Goal: Navigation & Orientation: Find specific page/section

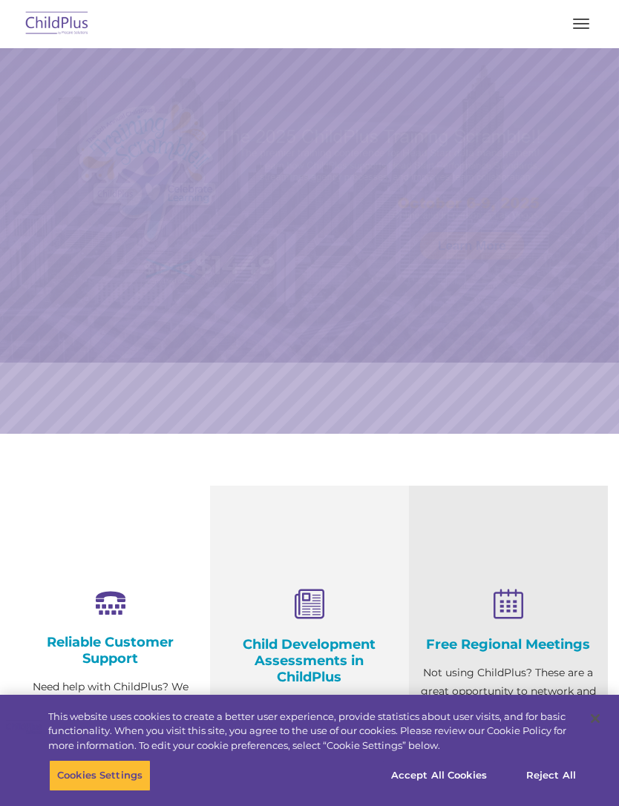
select select "MEDIUM"
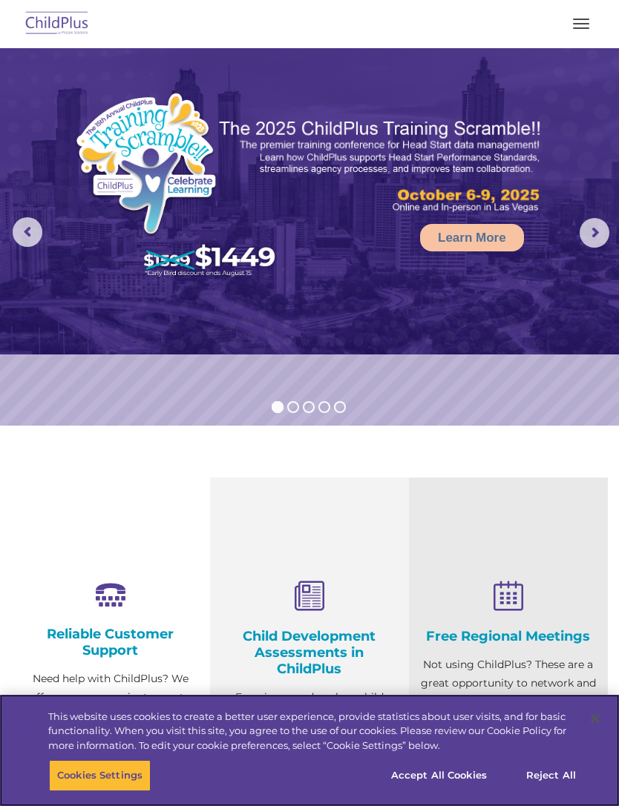
scroll to position [9, 0]
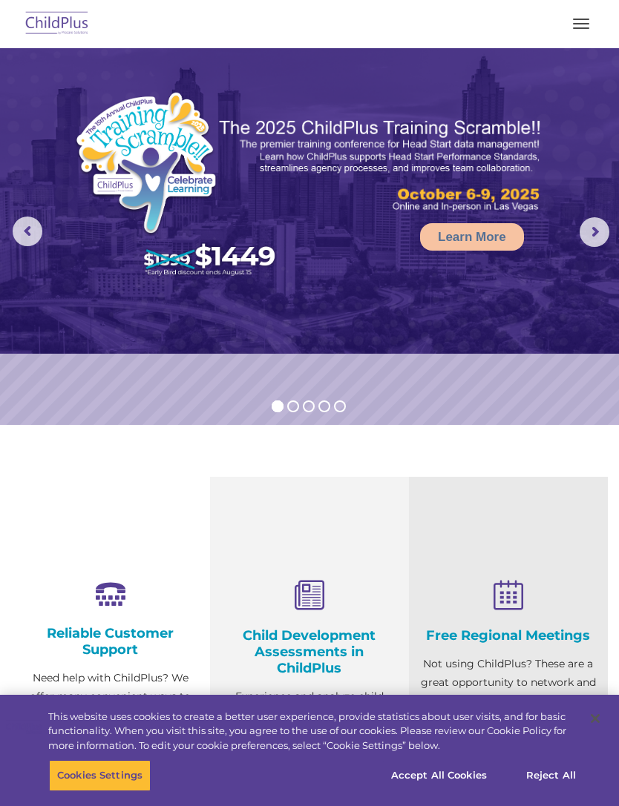
click at [582, 16] on button "button" at bounding box center [580, 24] width 31 height 24
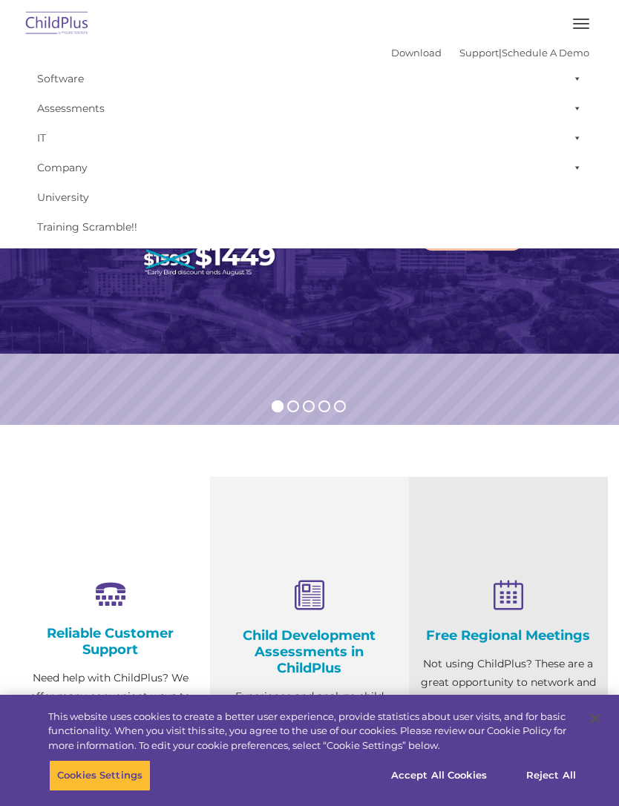
click at [576, 9] on div at bounding box center [309, 24] width 559 height 36
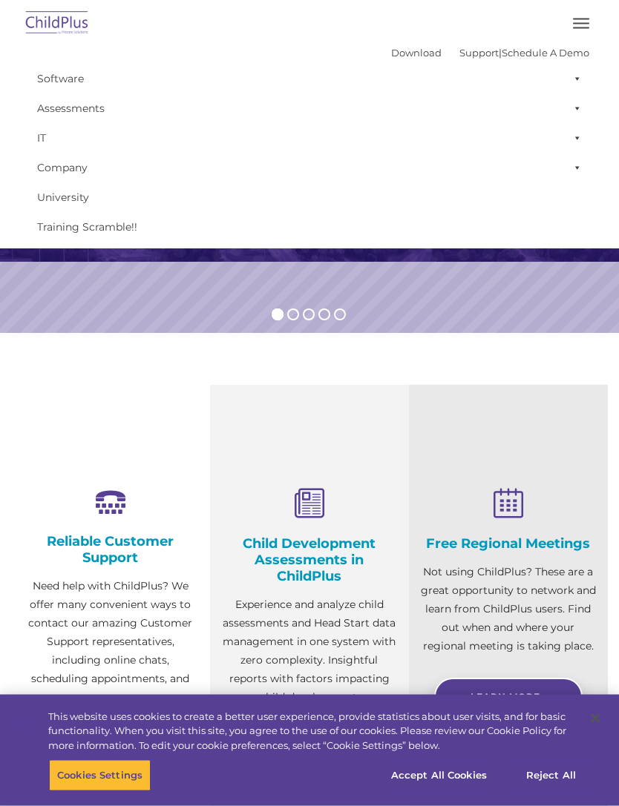
scroll to position [0, 0]
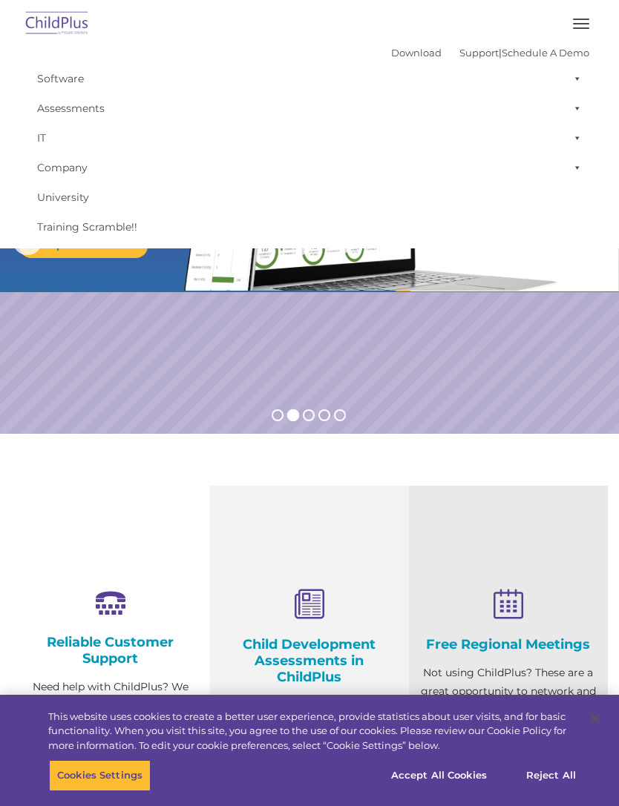
click at [584, 24] on span "button" at bounding box center [581, 23] width 16 height 1
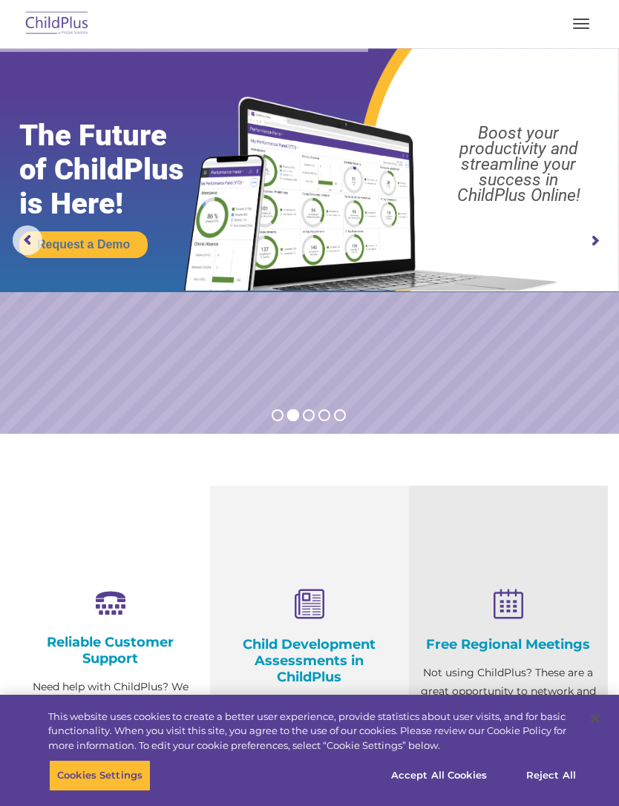
click at [581, 8] on div at bounding box center [309, 24] width 559 height 36
click at [592, 14] on button "button" at bounding box center [580, 24] width 31 height 24
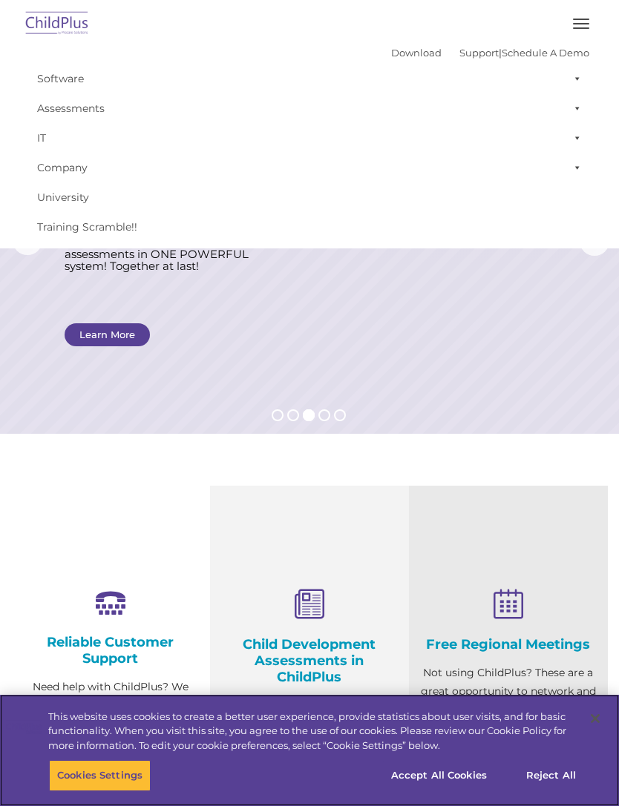
click at [457, 760] on button "Accept All Cookies" at bounding box center [439, 775] width 112 height 31
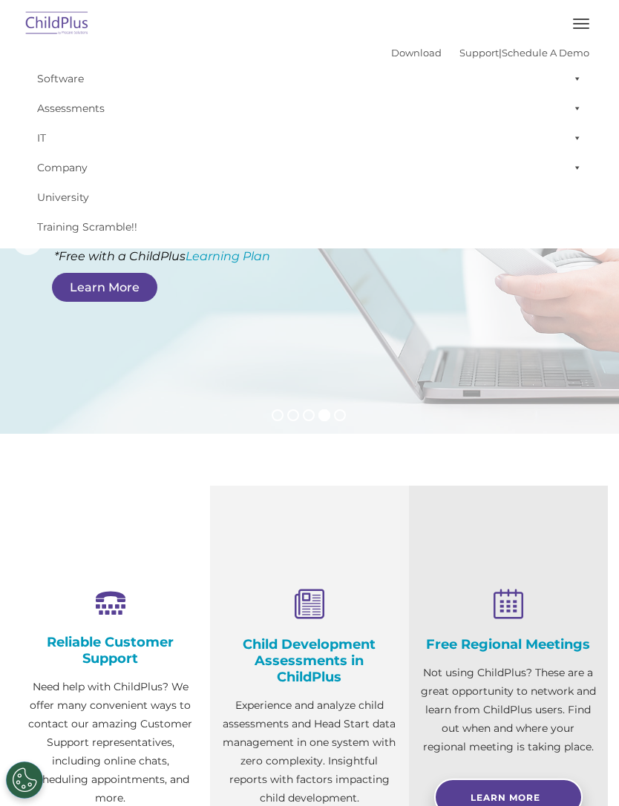
click at [552, 126] on link "IT" at bounding box center [309, 138] width 559 height 30
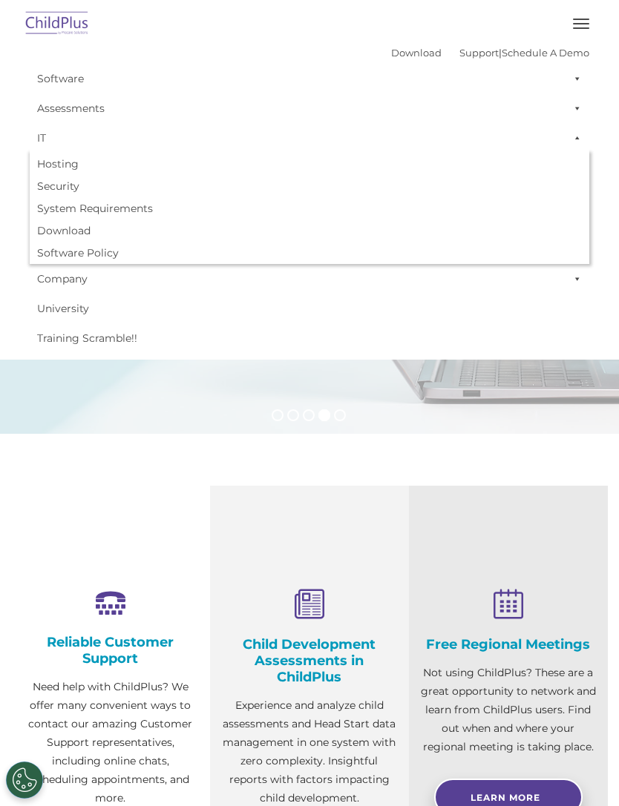
click at [579, 131] on span at bounding box center [574, 138] width 15 height 30
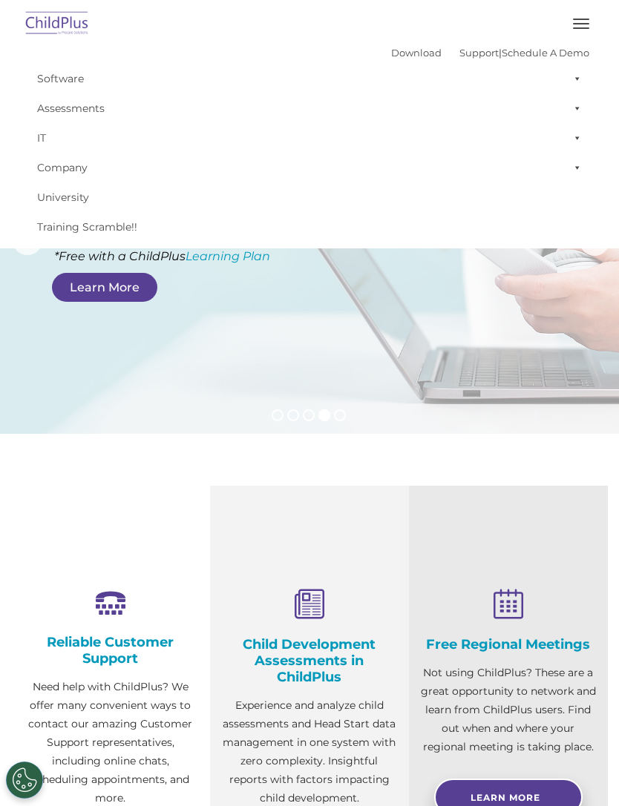
click at [571, 70] on span at bounding box center [574, 79] width 15 height 30
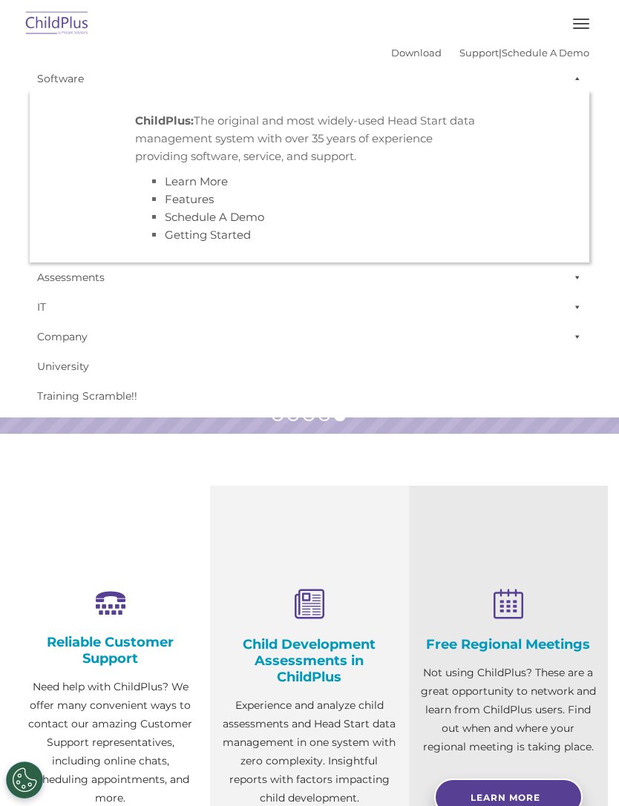
click at [584, 16] on button "button" at bounding box center [580, 24] width 31 height 24
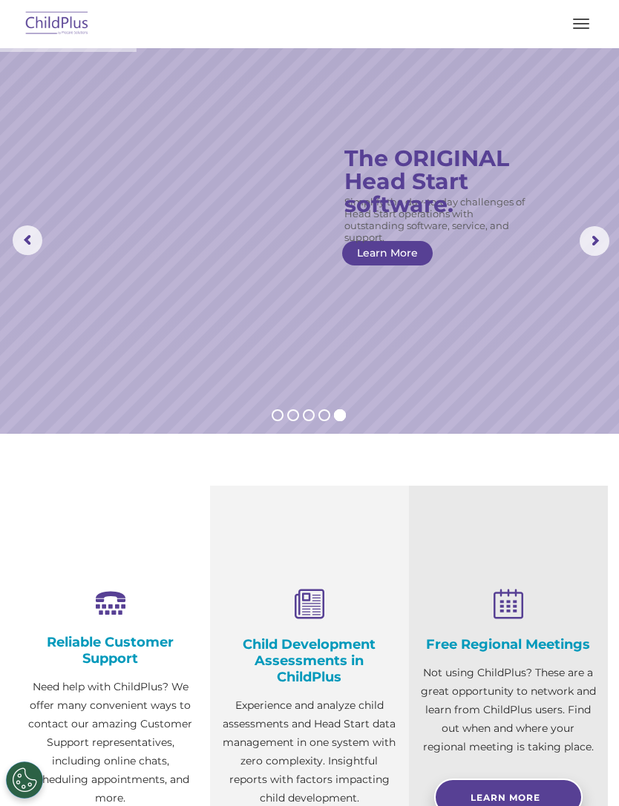
click at [578, 31] on button "button" at bounding box center [580, 24] width 31 height 24
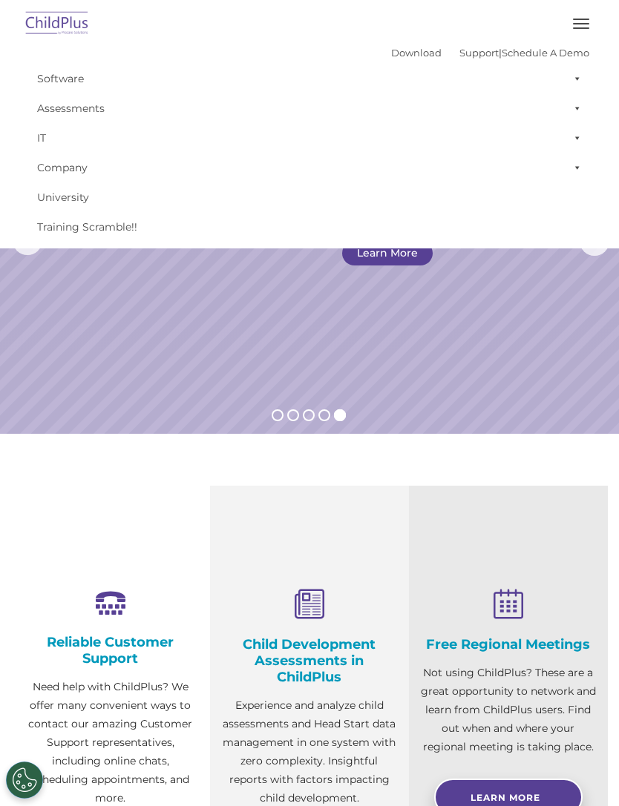
click at [20, 455] on section "Reliable Customer Support Need help with ChildPlus? We offer many convenient wa…" at bounding box center [309, 713] width 619 height 559
click at [50, 11] on img at bounding box center [57, 24] width 70 height 35
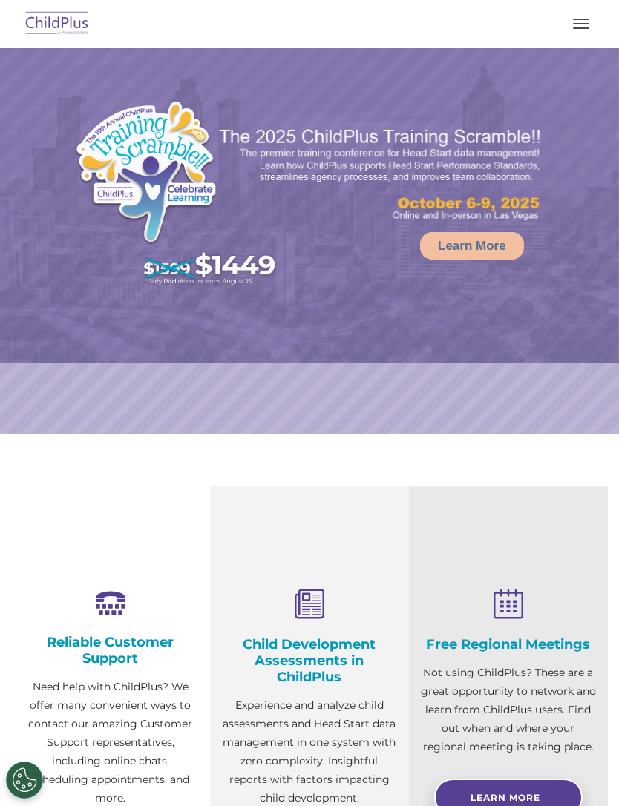
select select "MEDIUM"
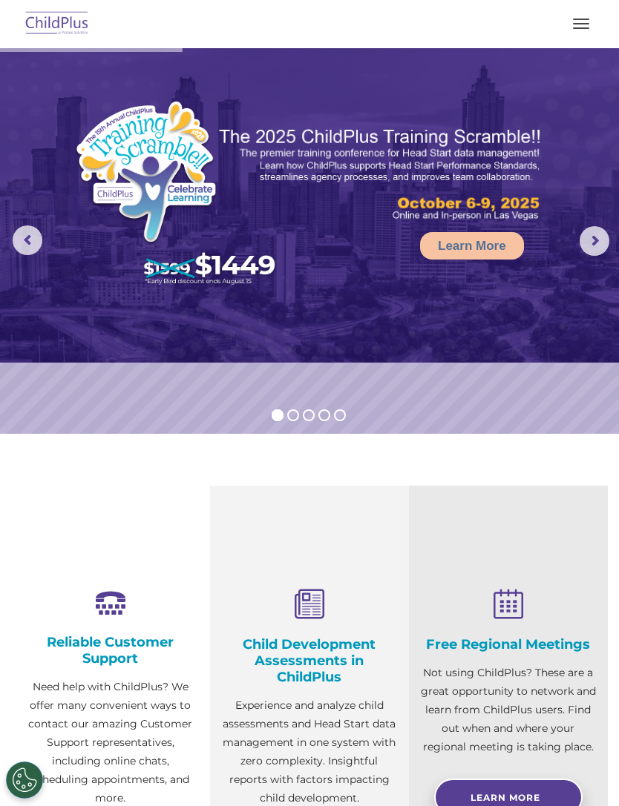
click at [602, 236] on rs-arrow at bounding box center [594, 241] width 30 height 30
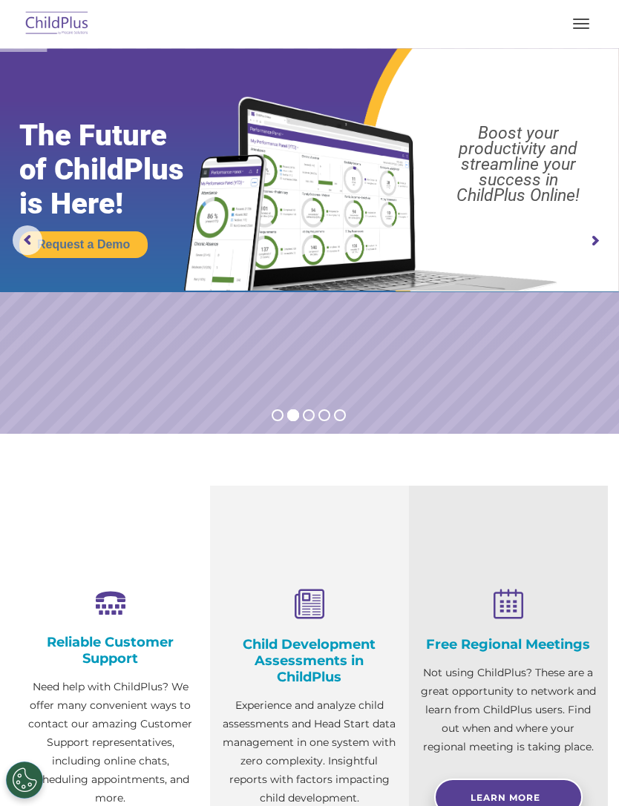
click at [586, 231] on rs-arrow at bounding box center [594, 241] width 30 height 30
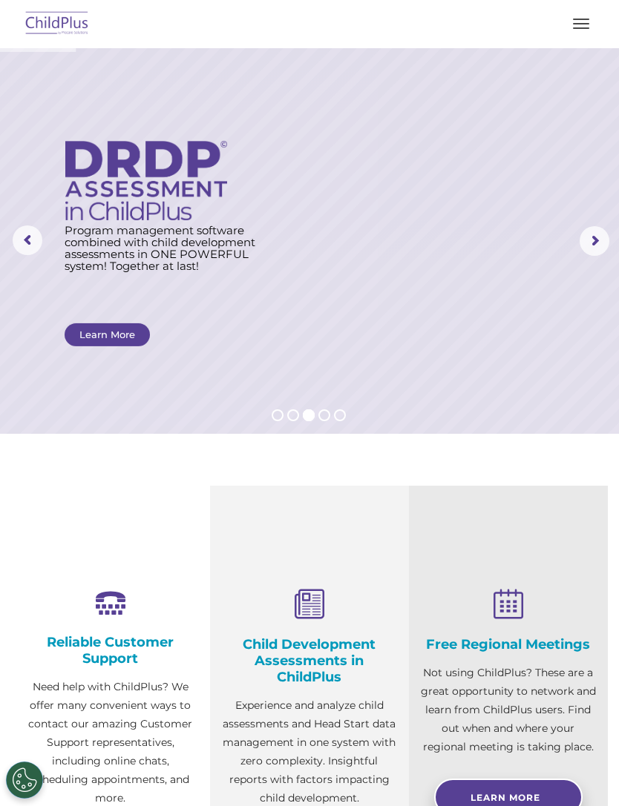
click at [577, 219] on rs-layer at bounding box center [309, 241] width 619 height 386
click at [598, 246] on rs-arrow at bounding box center [594, 241] width 30 height 30
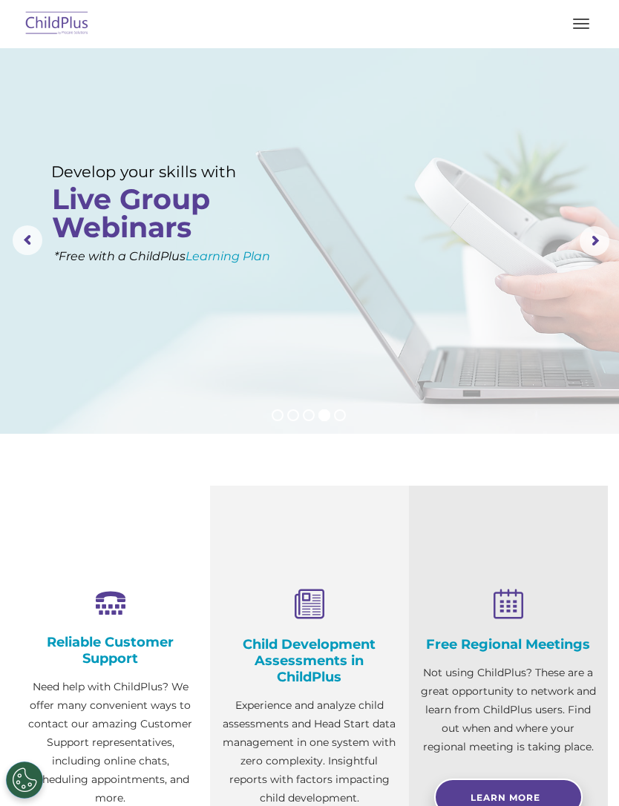
click at [592, 237] on rs-arrow at bounding box center [594, 241] width 30 height 30
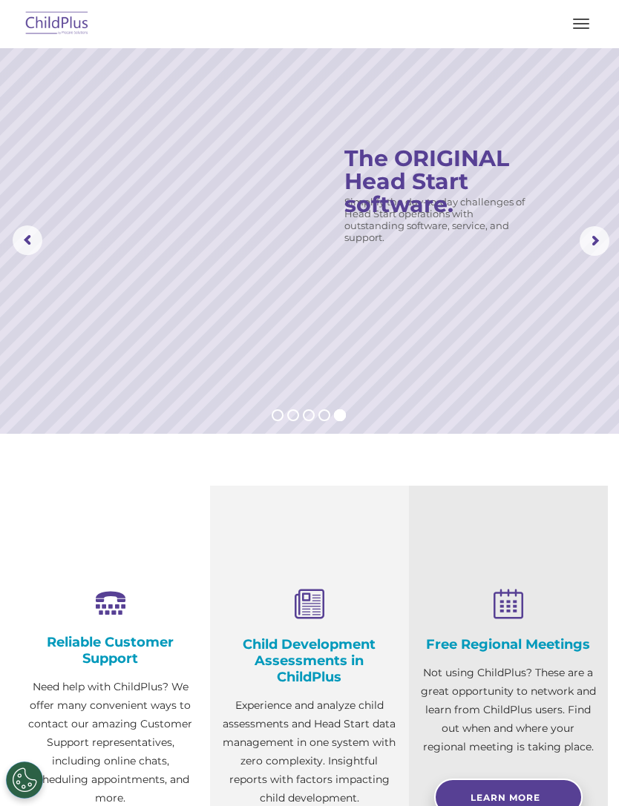
click at [594, 34] on button "button" at bounding box center [580, 24] width 31 height 24
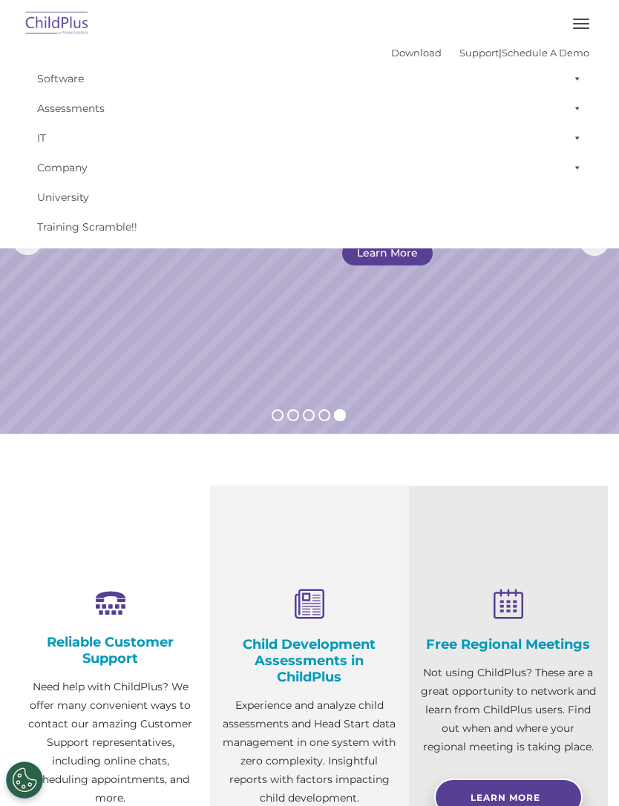
click at [30, 172] on link "Company" at bounding box center [309, 168] width 559 height 30
click at [22, 477] on section "Reliable Customer Support Need help with ChildPlus? We offer many convenient wa…" at bounding box center [309, 713] width 619 height 559
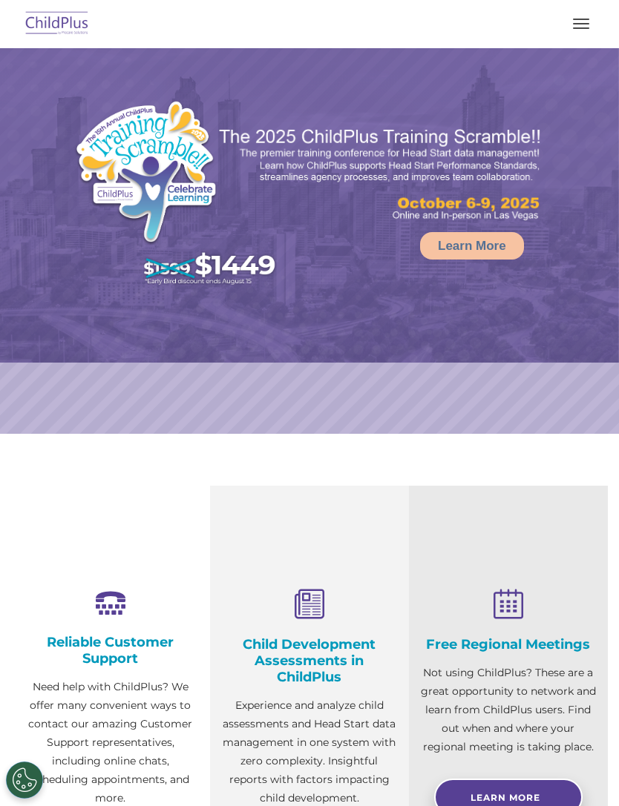
select select "MEDIUM"
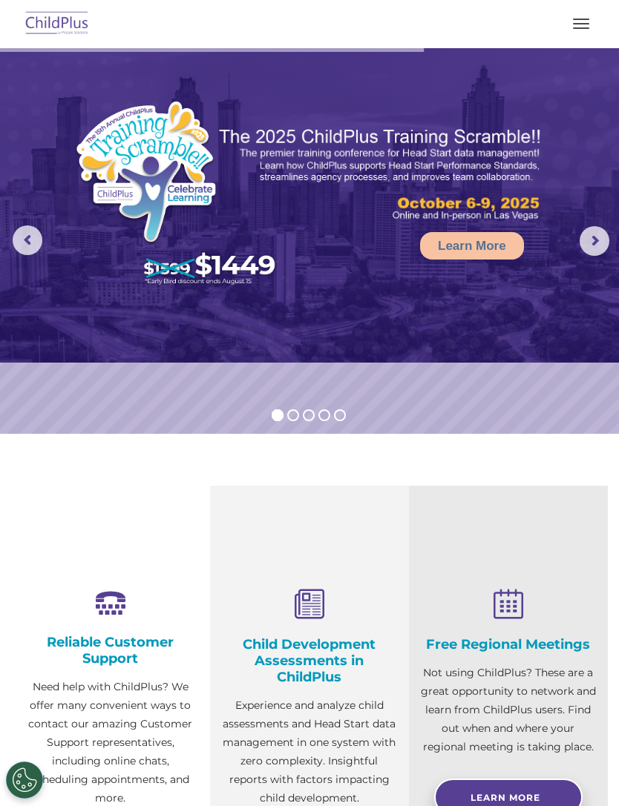
click at [32, 238] on rs-arrow at bounding box center [28, 241] width 30 height 30
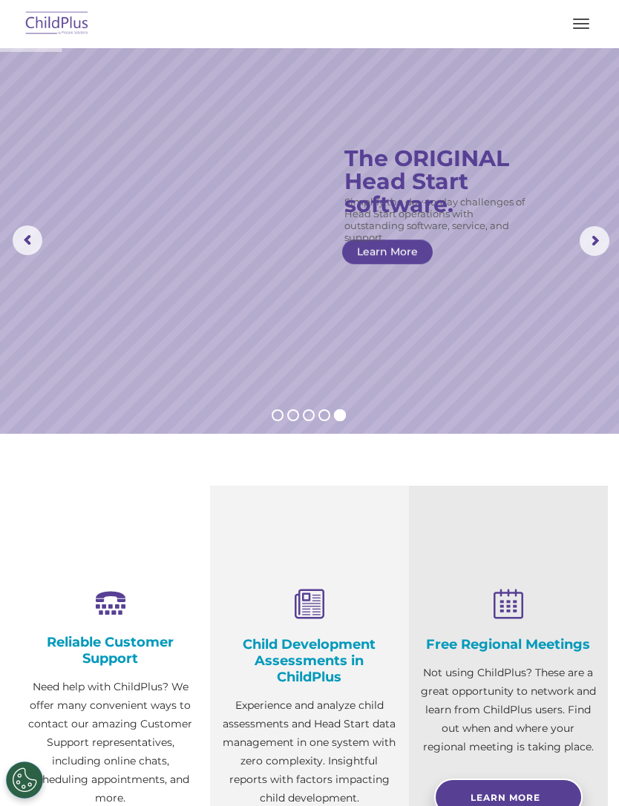
click at [30, 242] on rs-arrow at bounding box center [28, 241] width 30 height 30
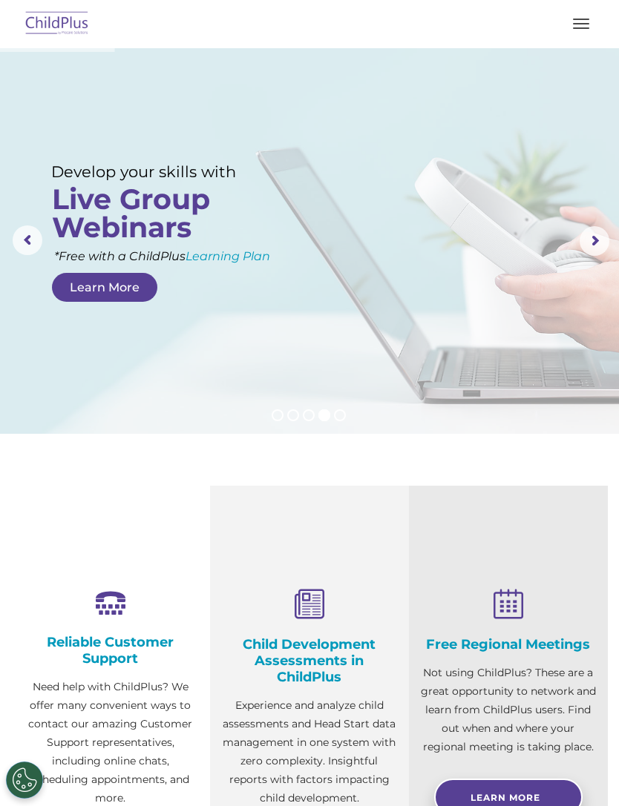
click at [593, 16] on button "button" at bounding box center [580, 24] width 31 height 24
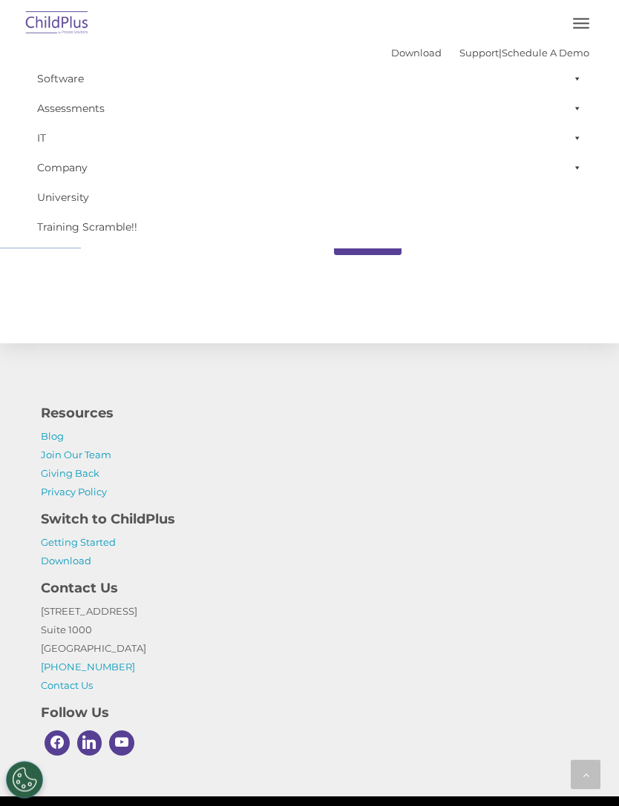
scroll to position [1604, 0]
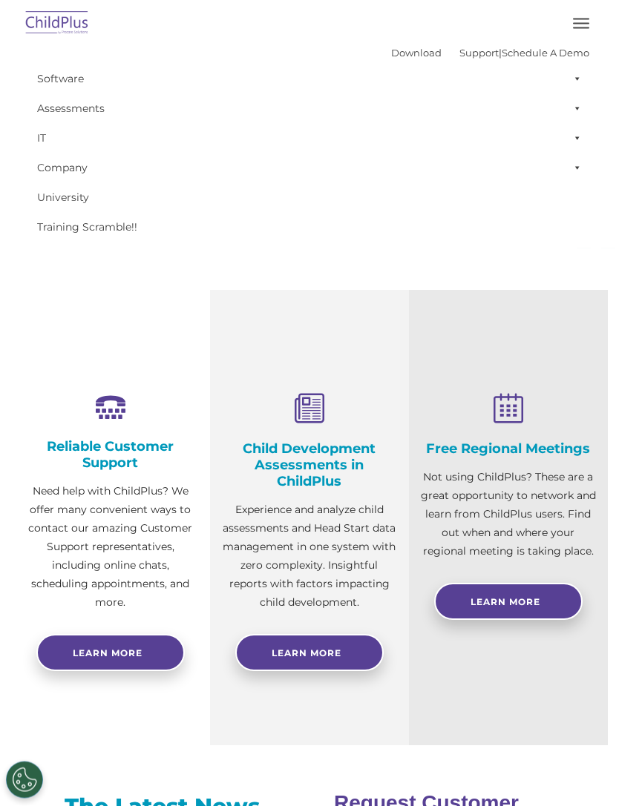
click at [585, 23] on span "button" at bounding box center [581, 23] width 16 height 1
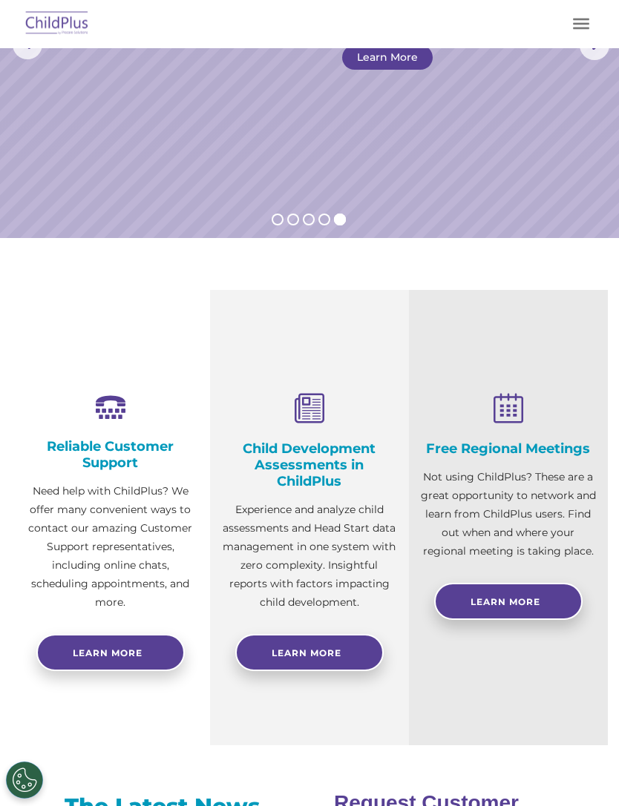
click at [565, 15] on button "button" at bounding box center [580, 24] width 31 height 24
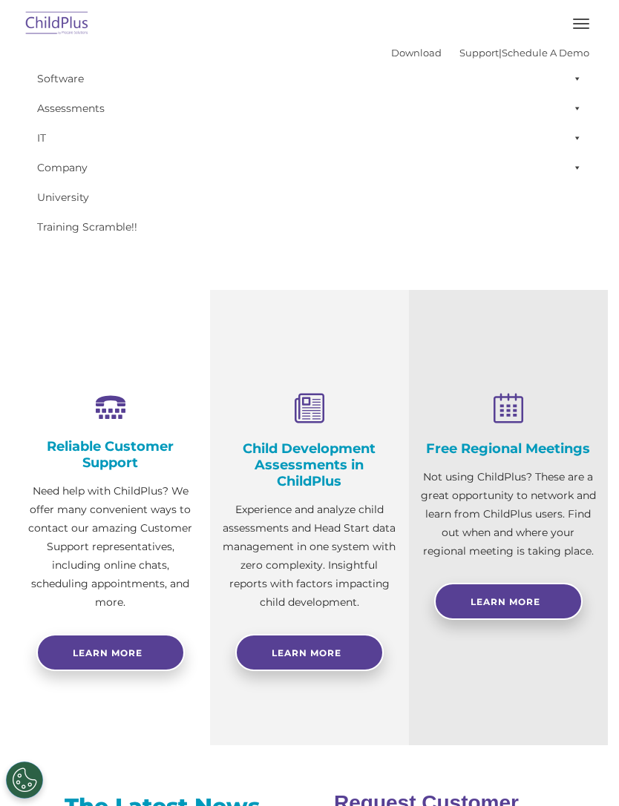
click at [47, 73] on link "Software" at bounding box center [309, 79] width 559 height 30
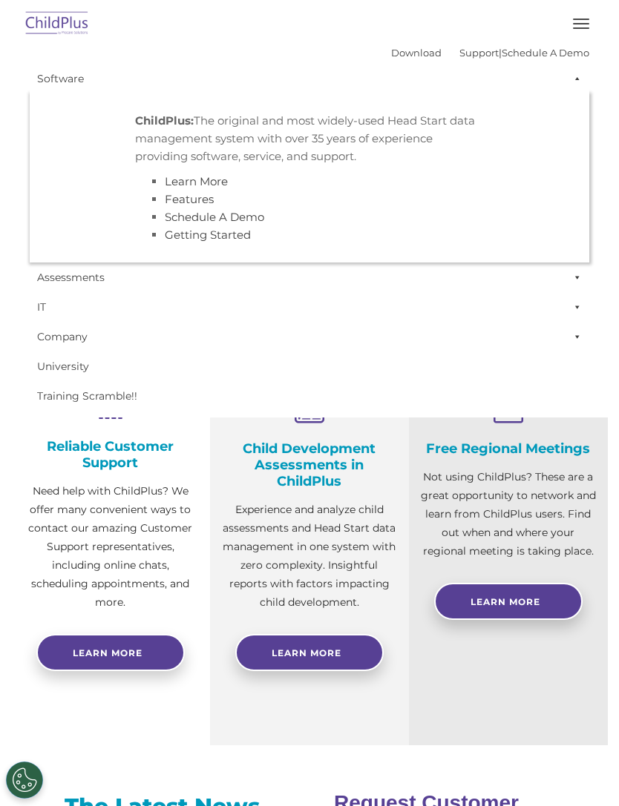
click at [70, 73] on link "Software" at bounding box center [309, 79] width 559 height 30
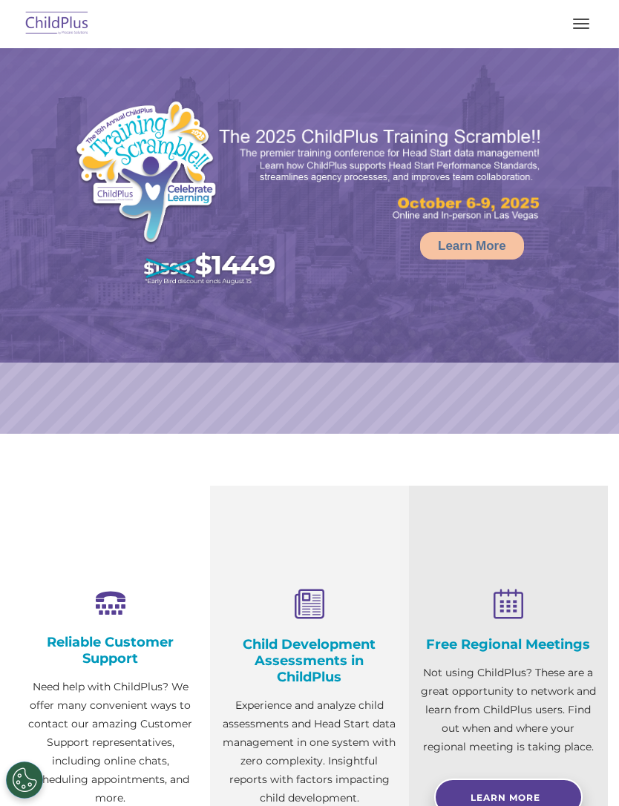
select select "MEDIUM"
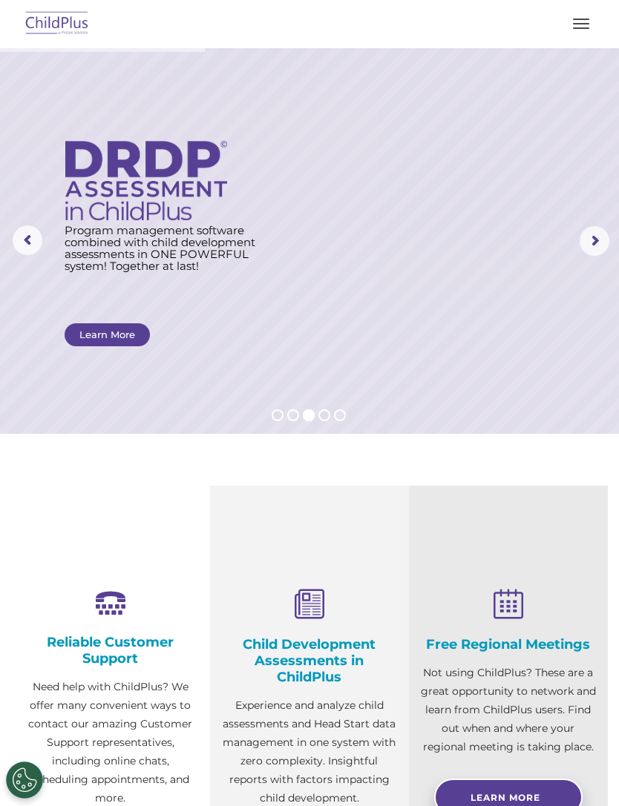
click at [585, 16] on button "button" at bounding box center [580, 24] width 31 height 24
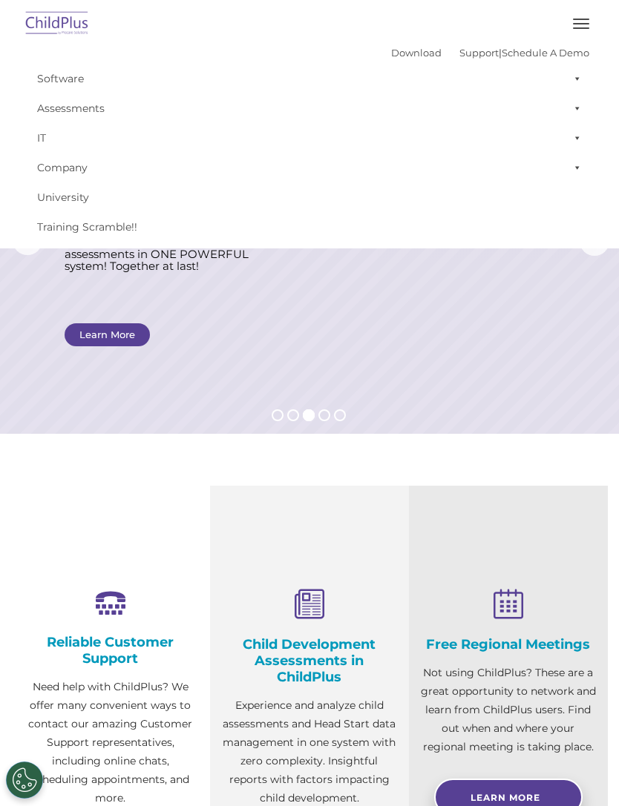
click at [579, 24] on span "button" at bounding box center [581, 23] width 16 height 1
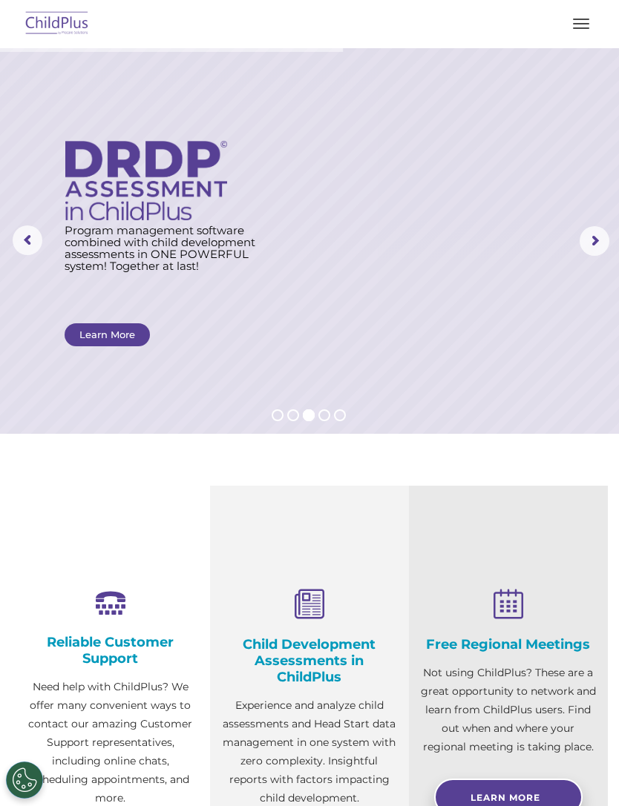
click at [579, 16] on button "button" at bounding box center [580, 24] width 31 height 24
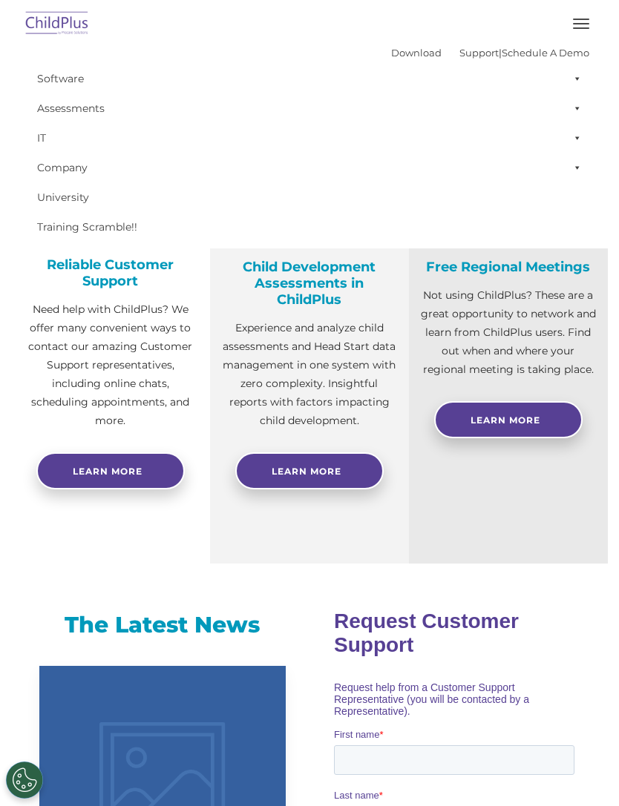
scroll to position [377, 0]
